Goal: Find specific page/section: Find specific page/section

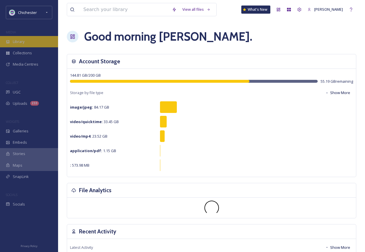
click at [30, 44] on div "Library" at bounding box center [29, 41] width 58 height 11
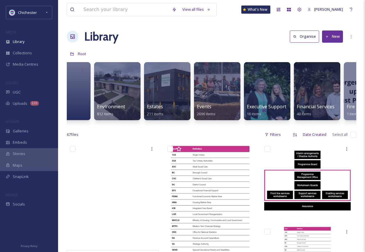
scroll to position [0, 1015]
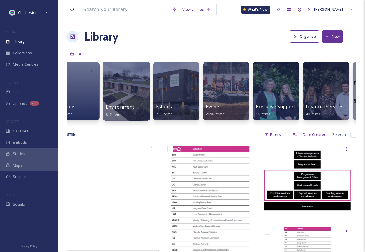
click at [130, 76] on div at bounding box center [126, 91] width 47 height 59
